Goal: Check status: Check status

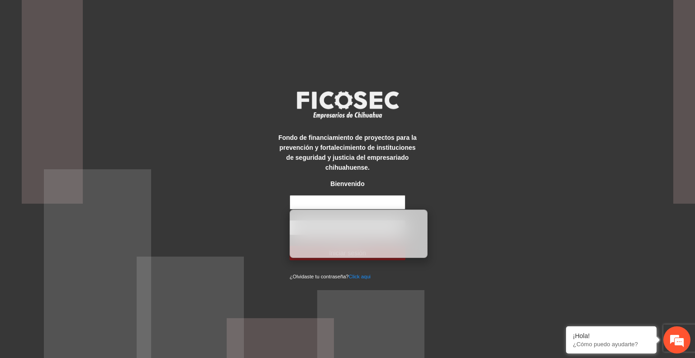
click at [320, 202] on input "text" at bounding box center [348, 202] width 116 height 14
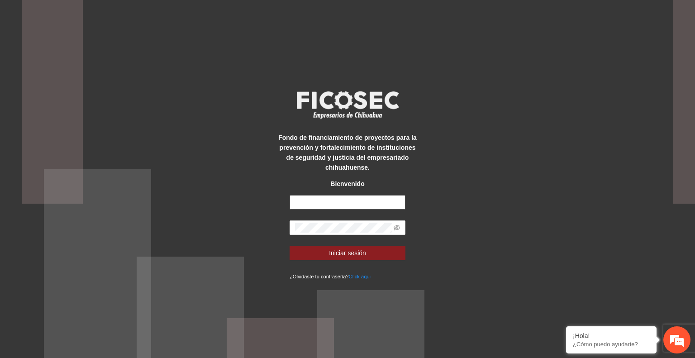
type input "**********"
click at [374, 254] on button "Iniciar sesión" at bounding box center [348, 253] width 116 height 14
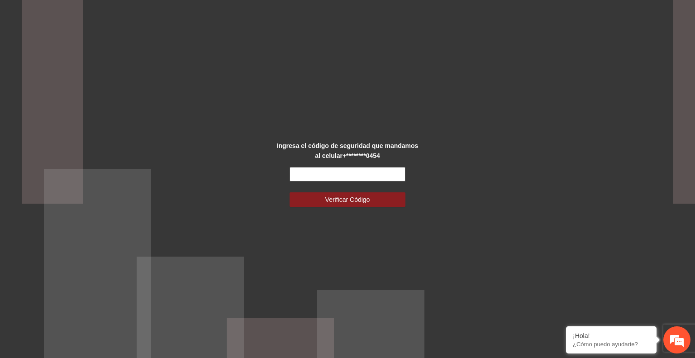
click at [332, 173] on input "text" at bounding box center [348, 174] width 116 height 14
type input "******"
click at [341, 205] on button "Verificar Código" at bounding box center [348, 199] width 116 height 14
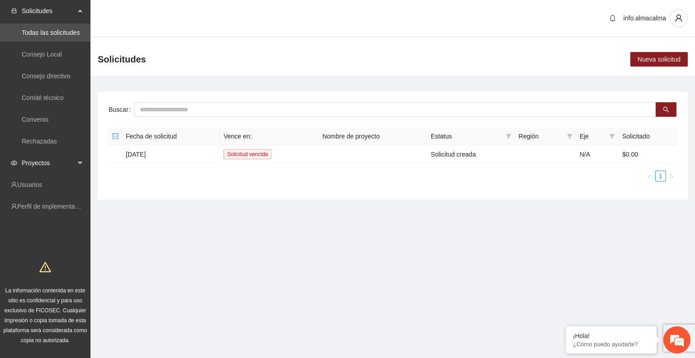
click at [34, 162] on span "Proyectos" at bounding box center [48, 163] width 53 height 18
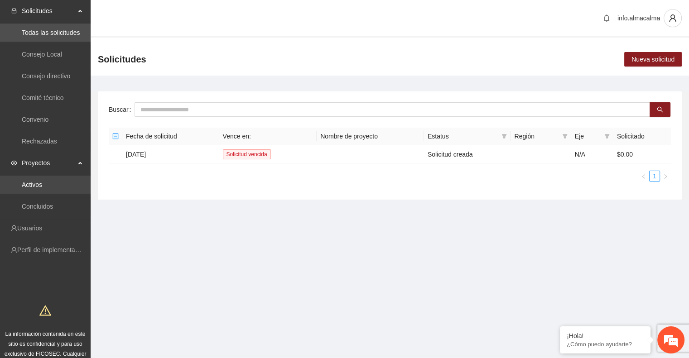
click at [42, 186] on link "Activos" at bounding box center [32, 184] width 20 height 7
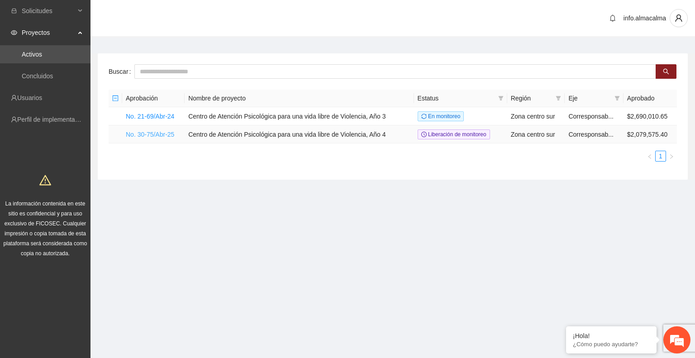
click at [160, 133] on link "No. 30-75/Abr-25" at bounding box center [150, 134] width 48 height 7
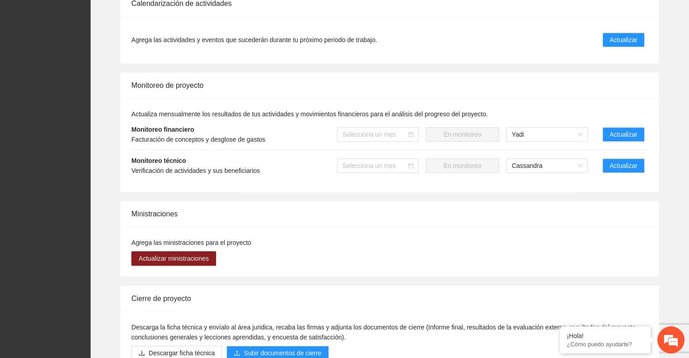
scroll to position [686, 0]
click at [628, 160] on span "Actualizar" at bounding box center [623, 165] width 28 height 10
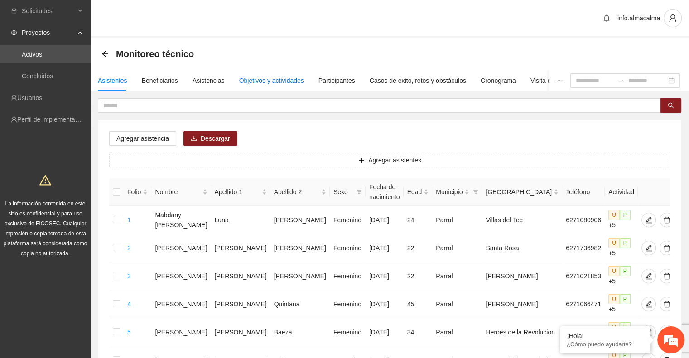
click at [255, 81] on div "Objetivos y actividades" at bounding box center [271, 81] width 65 height 10
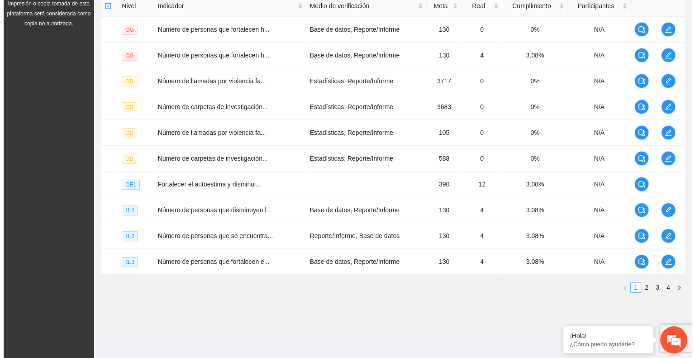
scroll to position [232, 0]
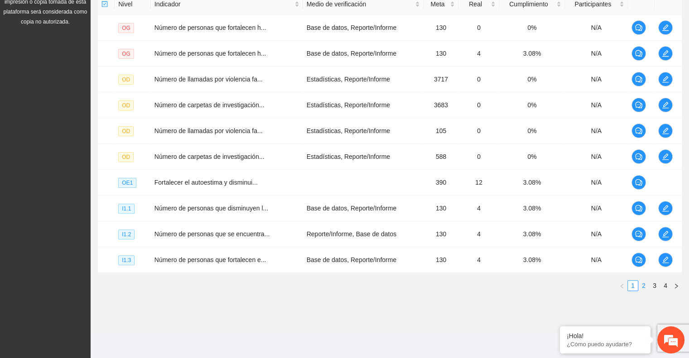
click at [643, 287] on link "2" at bounding box center [643, 286] width 10 height 10
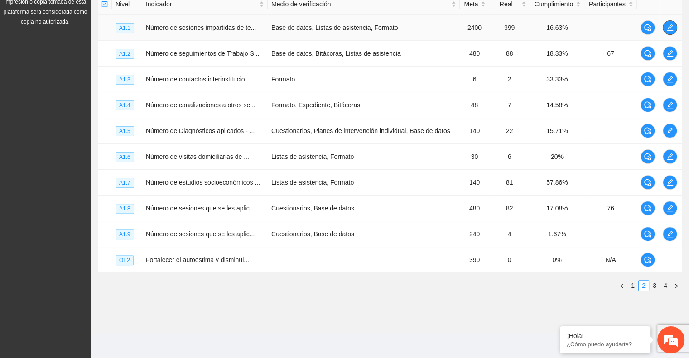
click at [667, 24] on icon "edit" at bounding box center [669, 27] width 7 height 7
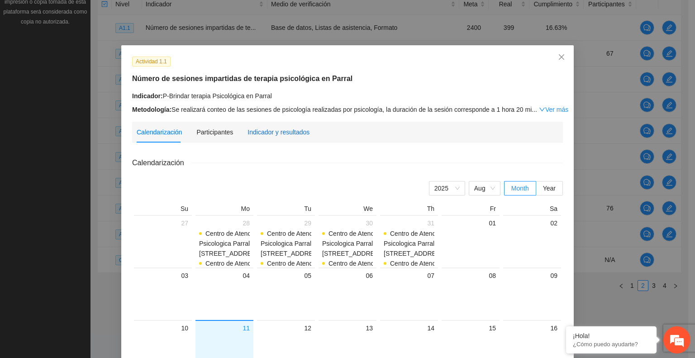
click at [285, 130] on div "Indicador y resultados" at bounding box center [279, 132] width 62 height 10
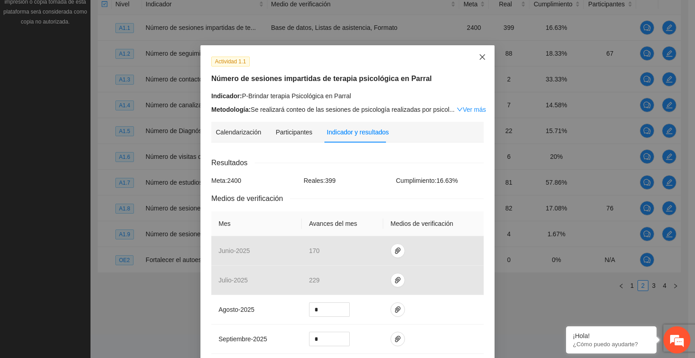
click at [475, 59] on span "Close" at bounding box center [482, 57] width 24 height 24
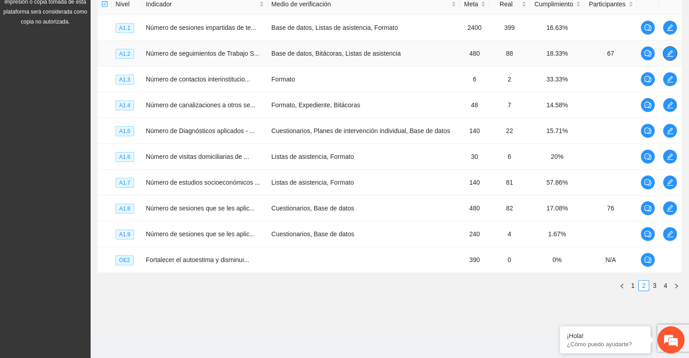
click at [674, 53] on span "edit" at bounding box center [670, 53] width 14 height 7
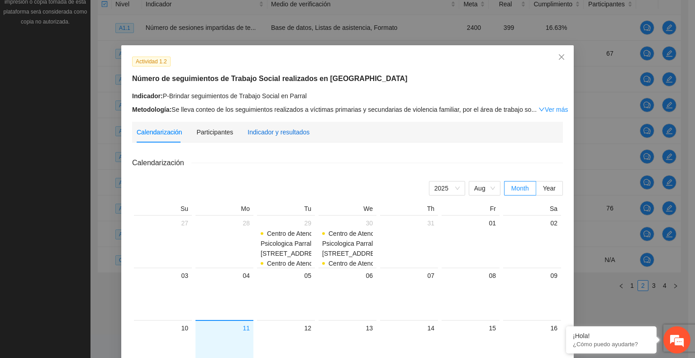
click at [259, 131] on div "Indicador y resultados" at bounding box center [279, 132] width 62 height 10
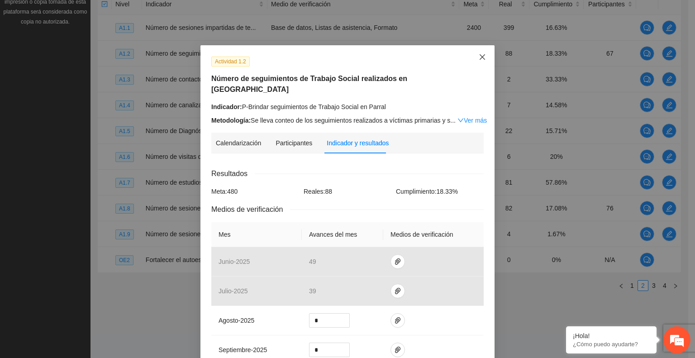
click at [480, 57] on icon "close" at bounding box center [482, 56] width 5 height 5
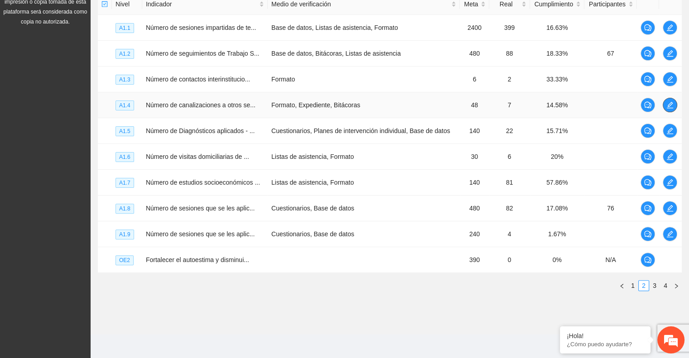
click at [675, 108] on button "button" at bounding box center [669, 105] width 14 height 14
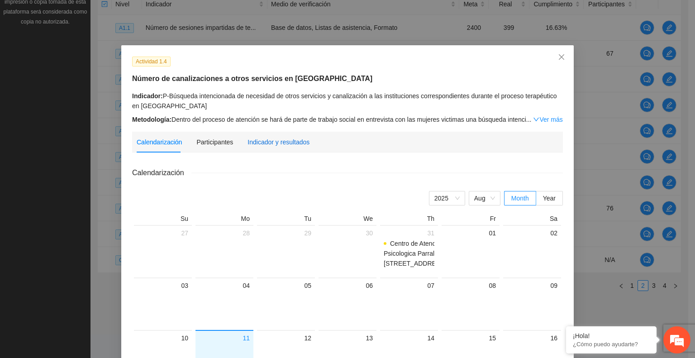
click at [254, 139] on div "Indicador y resultados" at bounding box center [279, 142] width 62 height 10
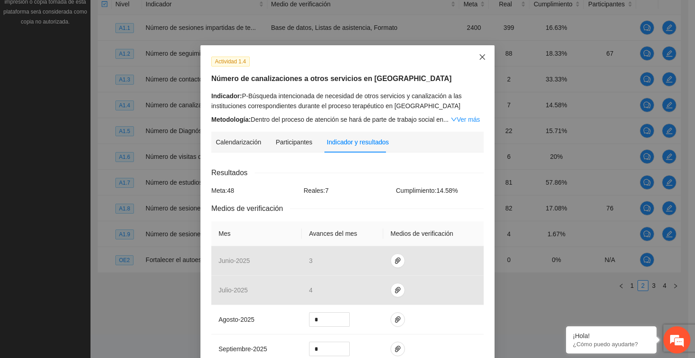
click at [480, 57] on icon "close" at bounding box center [482, 56] width 5 height 5
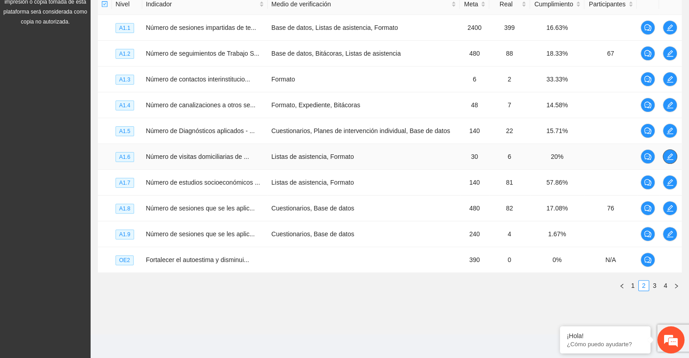
click at [666, 160] on button "button" at bounding box center [669, 156] width 14 height 14
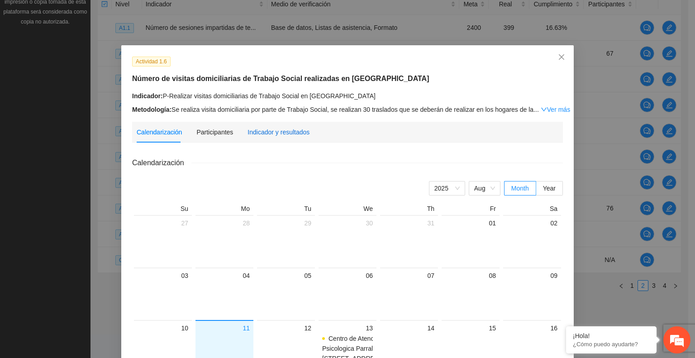
click at [275, 129] on div "Indicador y resultados" at bounding box center [279, 132] width 62 height 10
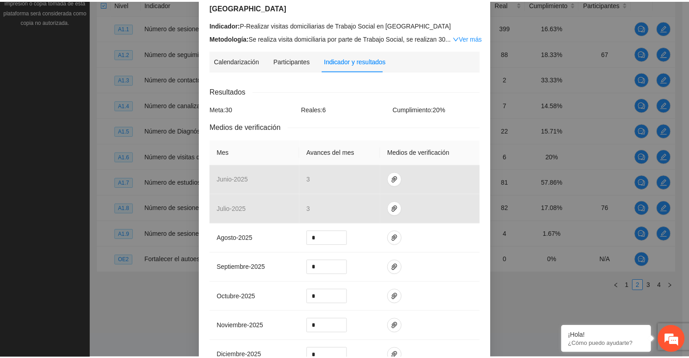
scroll to position [0, 0]
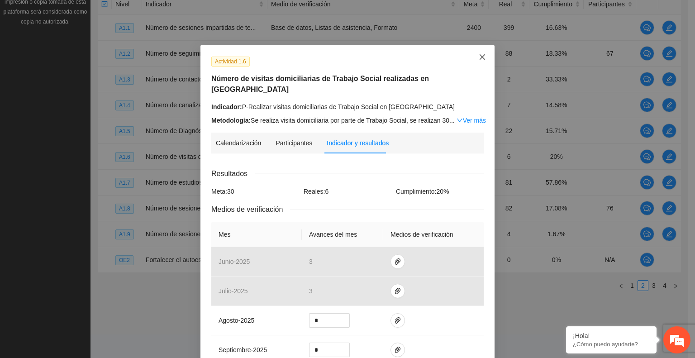
click at [479, 60] on icon "close" at bounding box center [482, 56] width 7 height 7
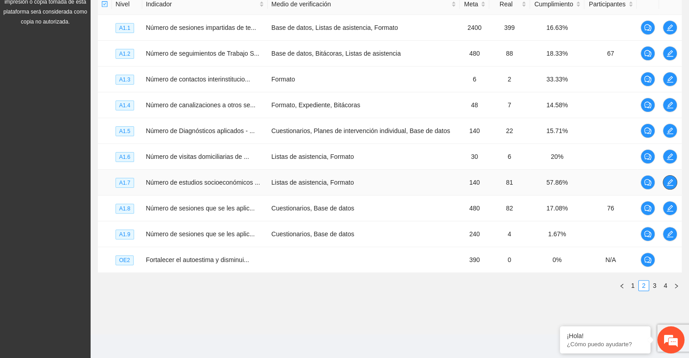
click at [672, 182] on icon "edit" at bounding box center [669, 182] width 7 height 7
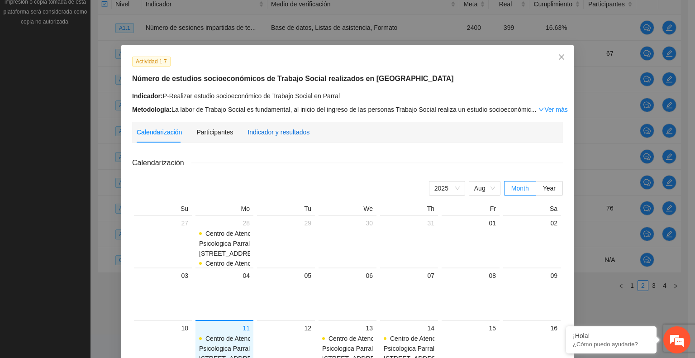
click at [292, 128] on div "Indicador y resultados" at bounding box center [279, 132] width 62 height 10
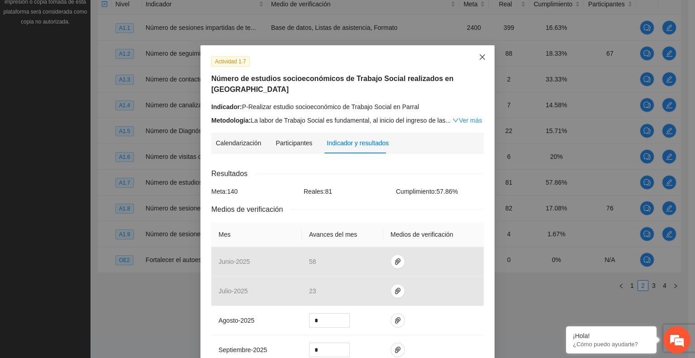
click at [479, 59] on icon "close" at bounding box center [482, 56] width 7 height 7
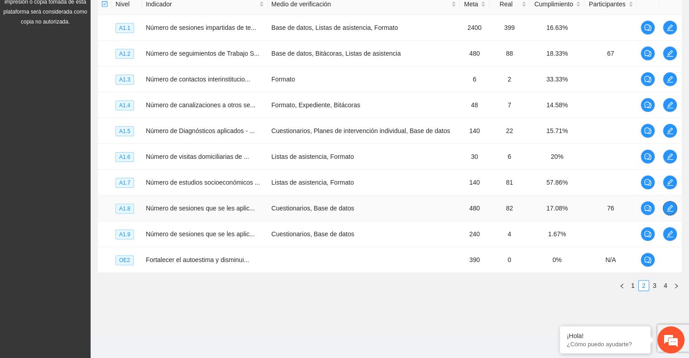
click at [667, 210] on icon "edit" at bounding box center [669, 208] width 7 height 7
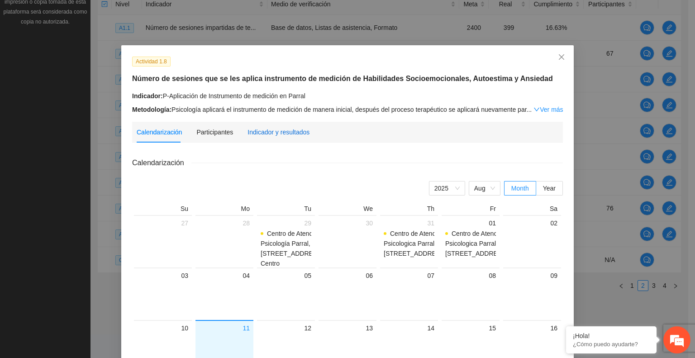
click at [248, 130] on div "Indicador y resultados" at bounding box center [279, 132] width 62 height 10
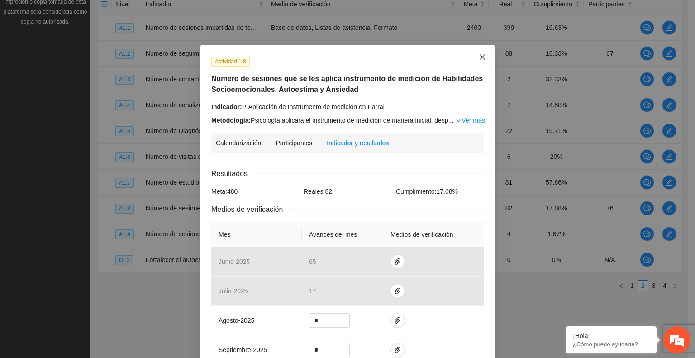
click at [473, 55] on span "Close" at bounding box center [482, 57] width 24 height 24
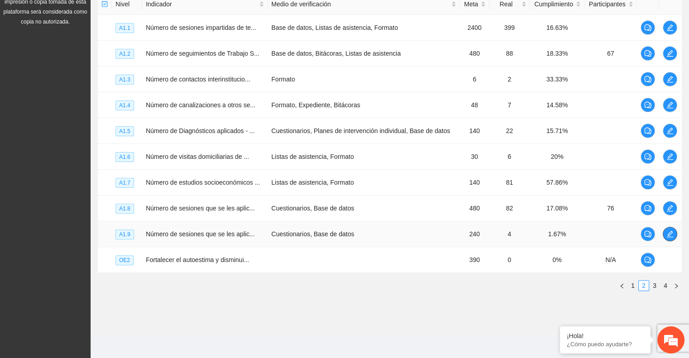
click at [670, 230] on icon "edit" at bounding box center [669, 233] width 7 height 7
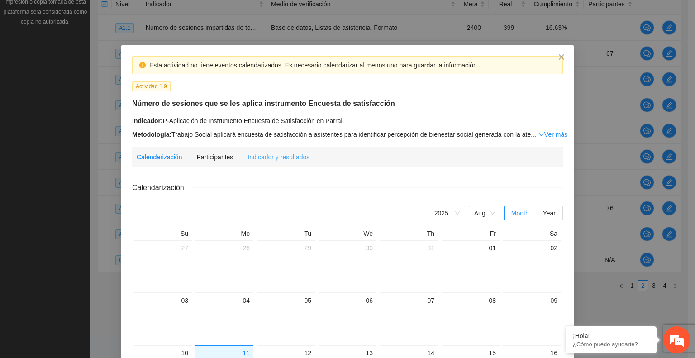
click at [281, 150] on div "Indicador y resultados" at bounding box center [279, 157] width 62 height 21
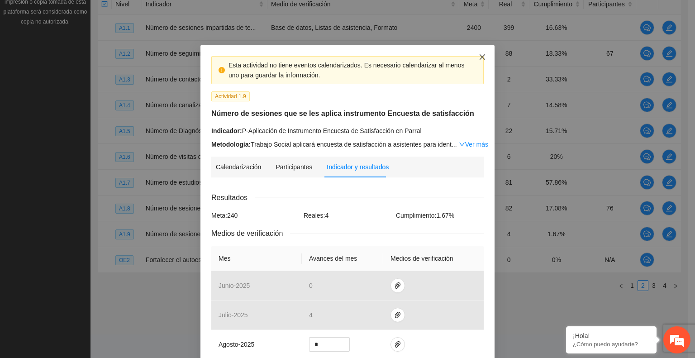
click at [479, 54] on icon "close" at bounding box center [482, 56] width 7 height 7
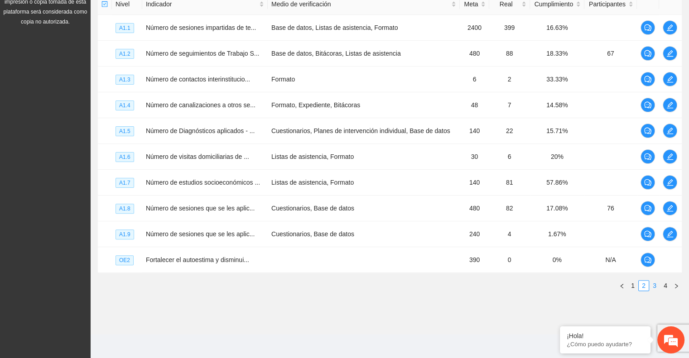
click at [655, 284] on link "3" at bounding box center [654, 286] width 10 height 10
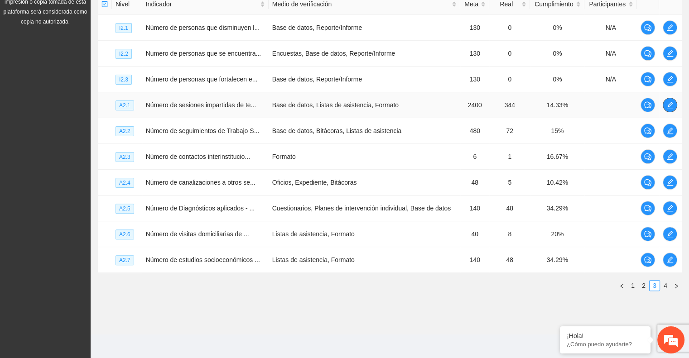
click at [673, 101] on icon "edit" at bounding box center [669, 104] width 7 height 7
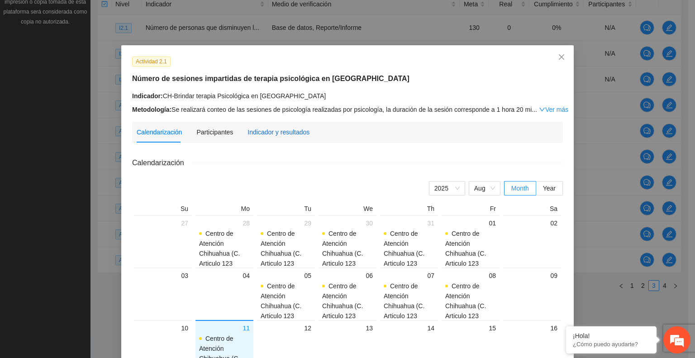
click at [261, 132] on div "Indicador y resultados" at bounding box center [279, 132] width 62 height 10
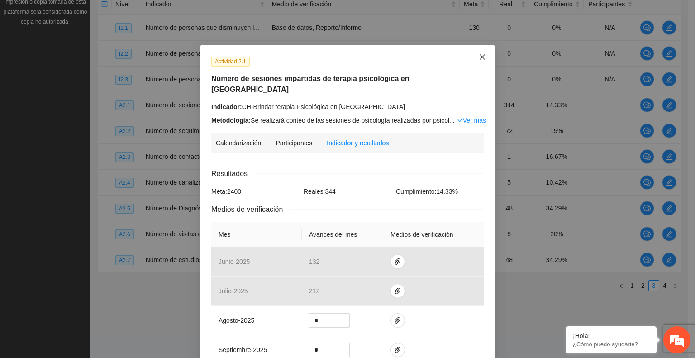
click at [479, 58] on icon "close" at bounding box center [482, 56] width 7 height 7
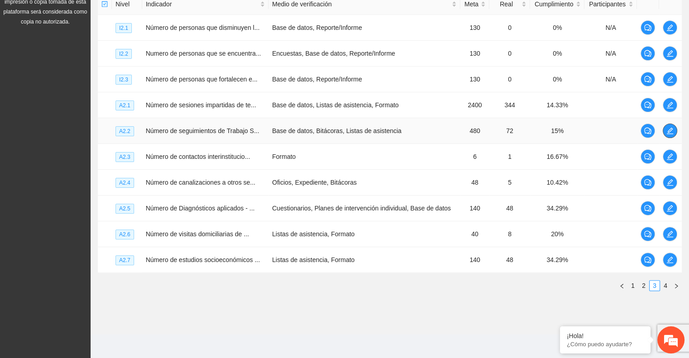
click at [673, 129] on span "edit" at bounding box center [670, 130] width 14 height 7
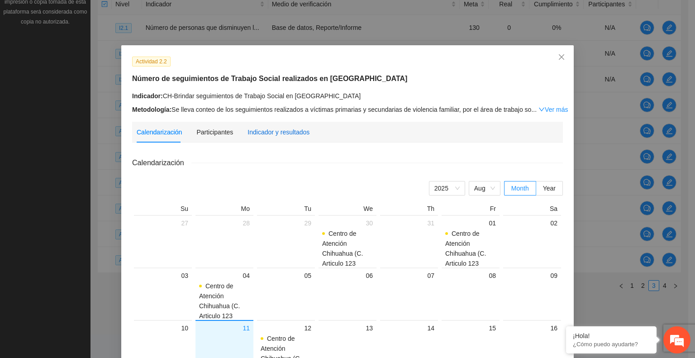
click at [283, 132] on div "Indicador y resultados" at bounding box center [279, 132] width 62 height 10
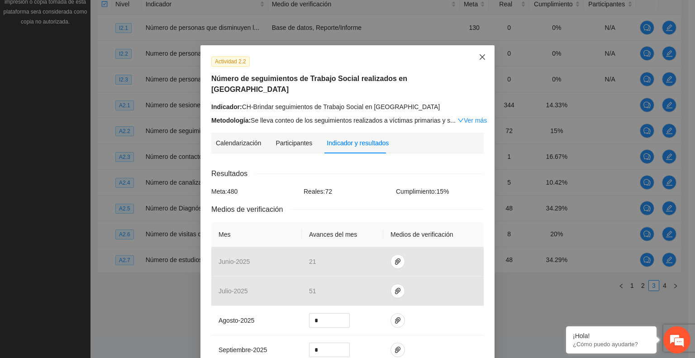
click at [480, 56] on icon "close" at bounding box center [482, 56] width 5 height 5
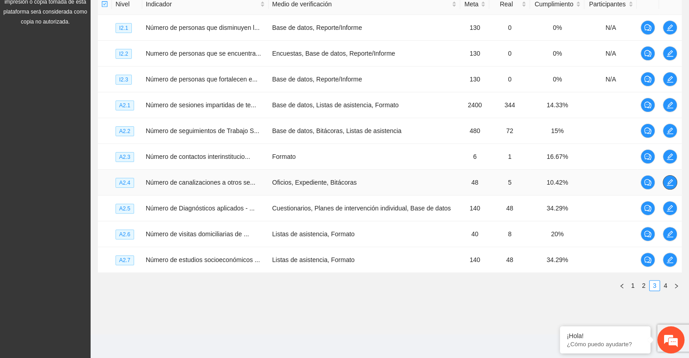
click at [668, 183] on icon "edit" at bounding box center [669, 182] width 7 height 7
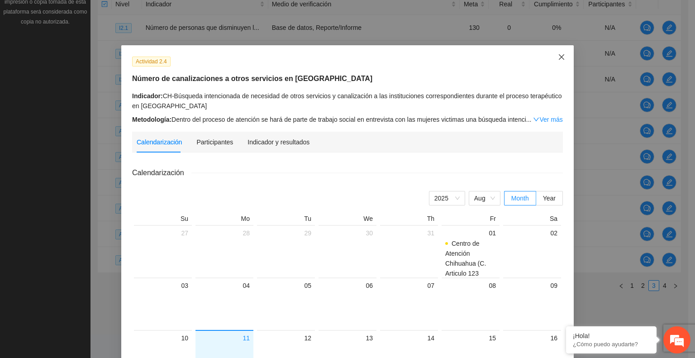
click at [560, 60] on icon "close" at bounding box center [561, 56] width 7 height 7
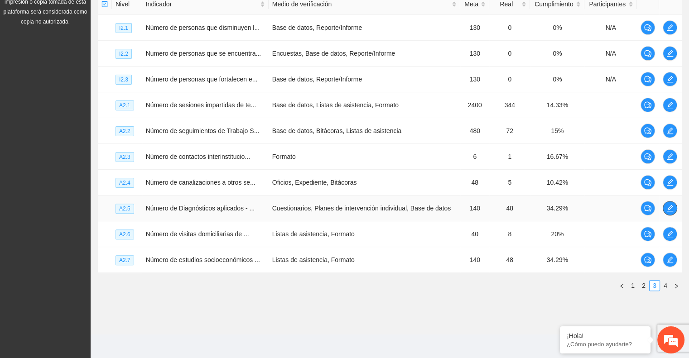
click at [668, 206] on icon "edit" at bounding box center [669, 208] width 6 height 6
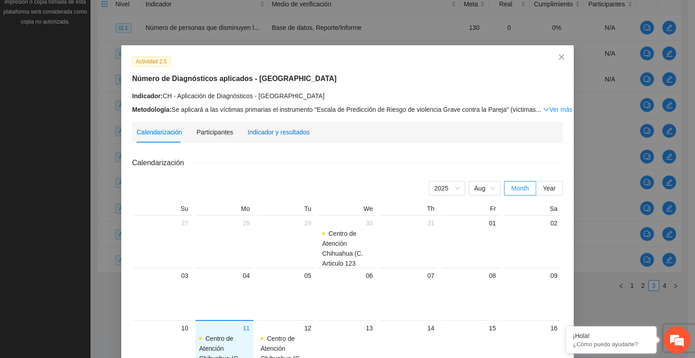
click at [249, 128] on div "Indicador y resultados" at bounding box center [279, 132] width 62 height 10
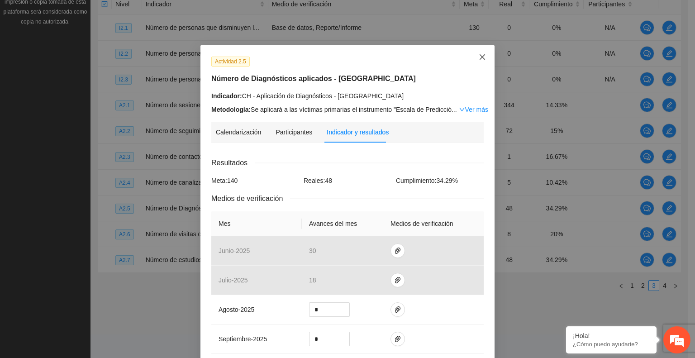
click at [479, 60] on icon "close" at bounding box center [482, 56] width 7 height 7
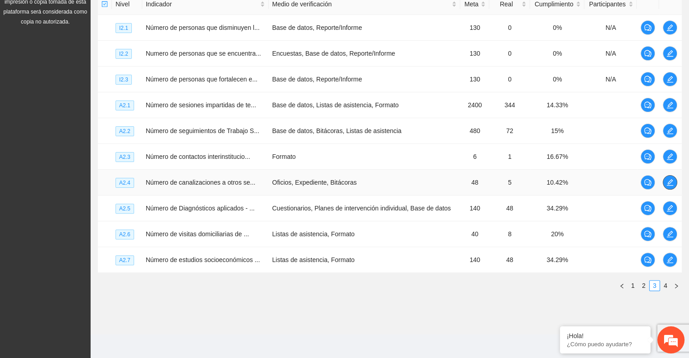
click at [671, 182] on icon "edit" at bounding box center [669, 182] width 7 height 7
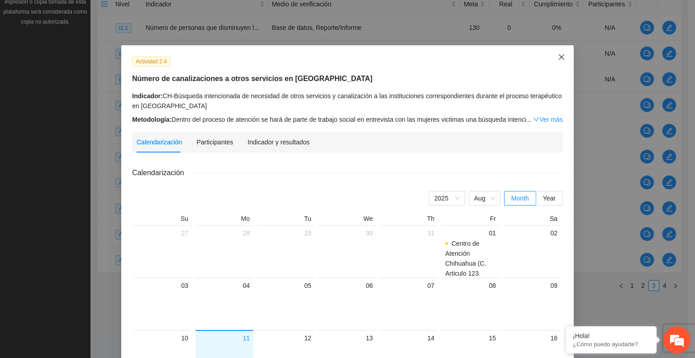
click at [559, 58] on icon "close" at bounding box center [561, 56] width 5 height 5
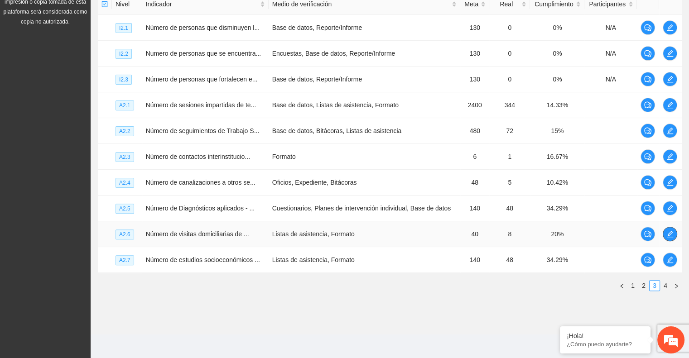
click at [672, 232] on icon "edit" at bounding box center [669, 233] width 7 height 7
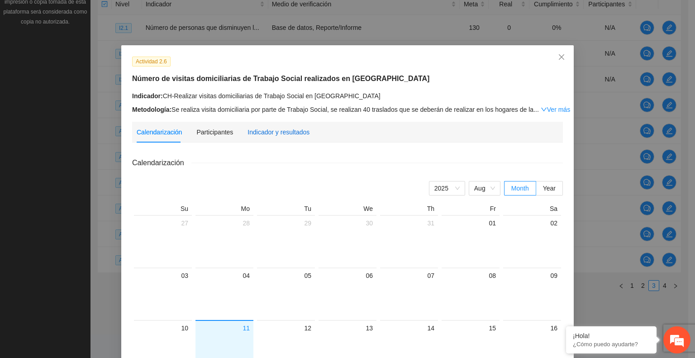
click at [286, 132] on div "Indicador y resultados" at bounding box center [279, 132] width 62 height 10
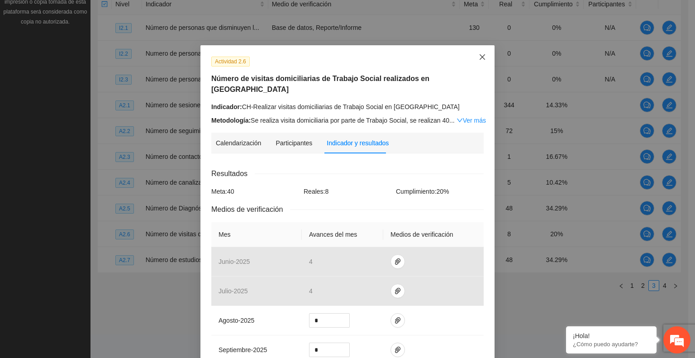
click at [479, 56] on icon "close" at bounding box center [482, 56] width 7 height 7
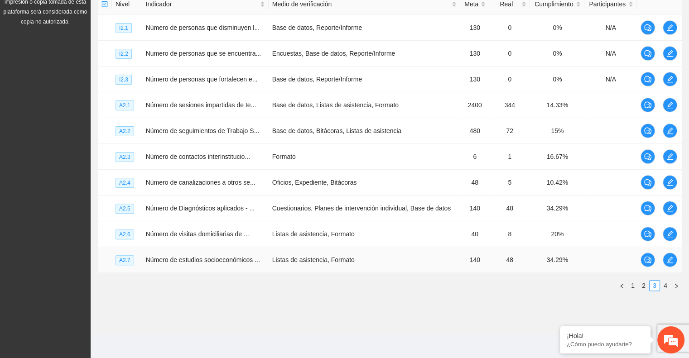
click at [676, 253] on td at bounding box center [670, 260] width 23 height 26
click at [669, 262] on button "button" at bounding box center [669, 260] width 14 height 14
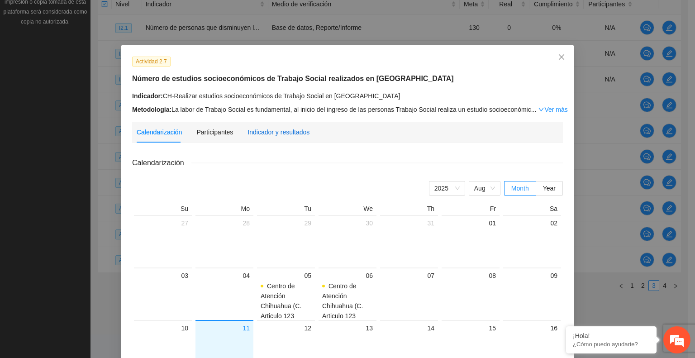
click at [286, 132] on div "Indicador y resultados" at bounding box center [279, 132] width 62 height 10
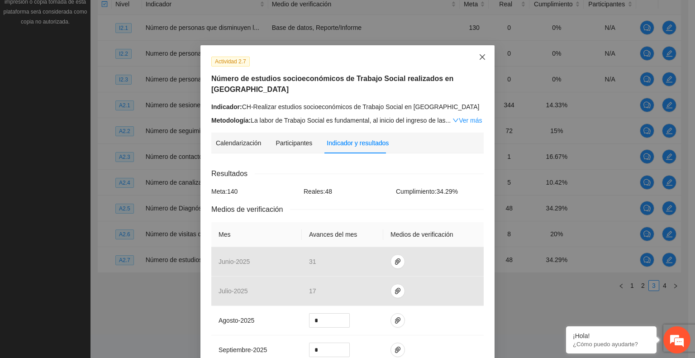
click at [484, 57] on span "Close" at bounding box center [482, 57] width 24 height 24
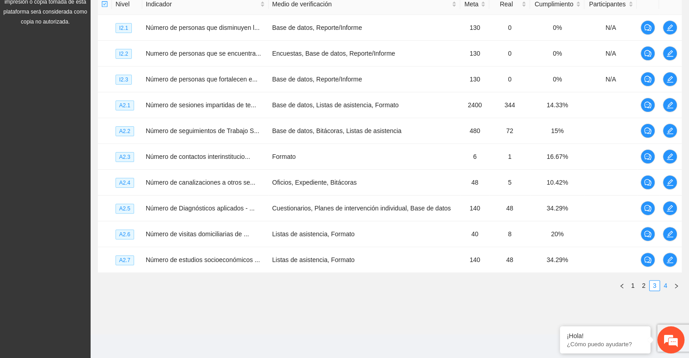
click at [665, 284] on link "4" at bounding box center [665, 286] width 10 height 10
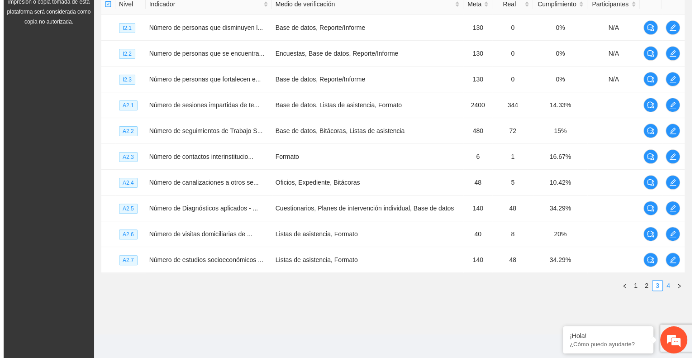
scroll to position [206, 0]
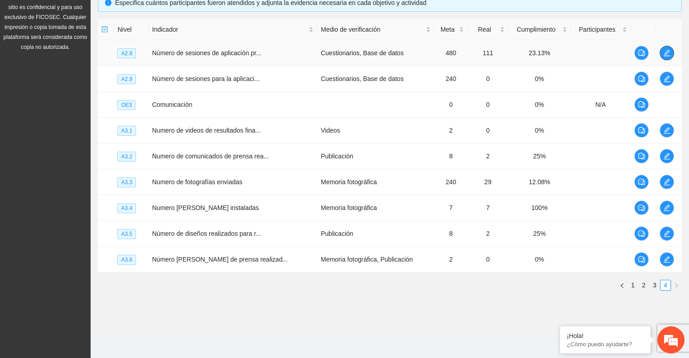
click at [666, 50] on icon "edit" at bounding box center [666, 52] width 7 height 7
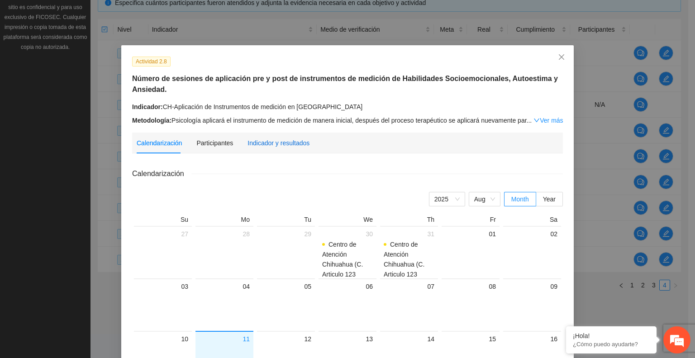
click at [278, 141] on div "Indicador y resultados" at bounding box center [279, 143] width 62 height 10
